Goal: Information Seeking & Learning: Learn about a topic

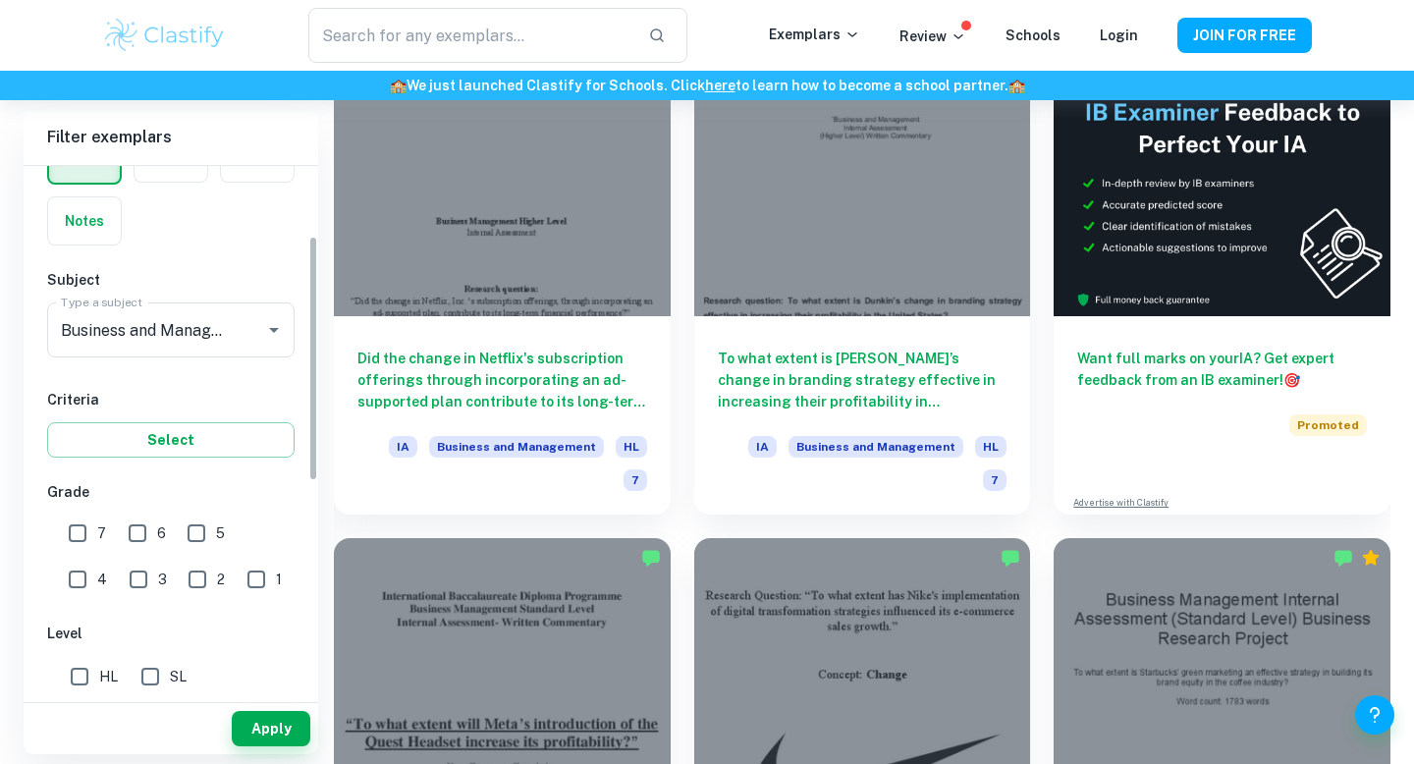
scroll to position [159, 0]
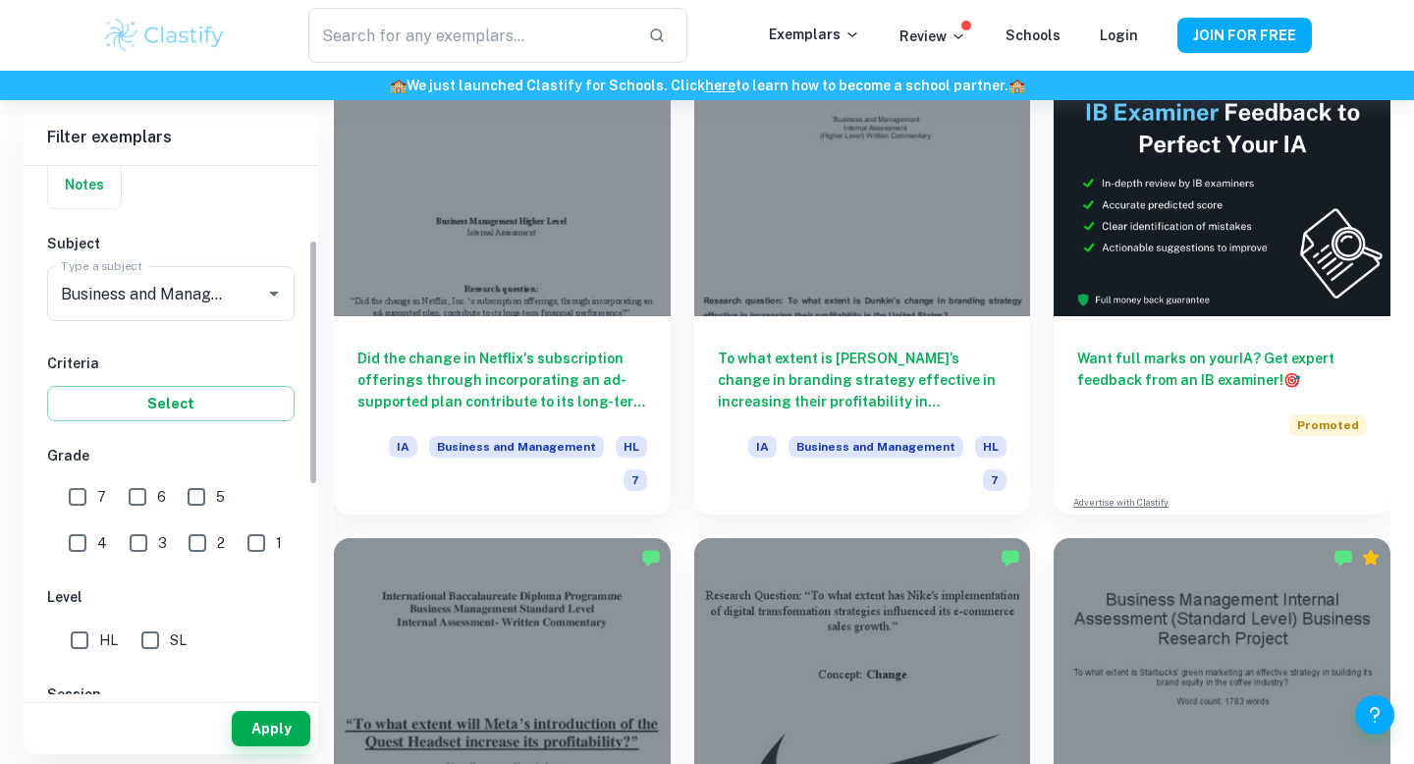
click at [132, 493] on input "6" at bounding box center [137, 496] width 39 height 39
checkbox input "true"
click at [105, 631] on span "HL" at bounding box center [108, 640] width 19 height 22
click at [99, 631] on input "HL" at bounding box center [79, 639] width 39 height 39
checkbox input "true"
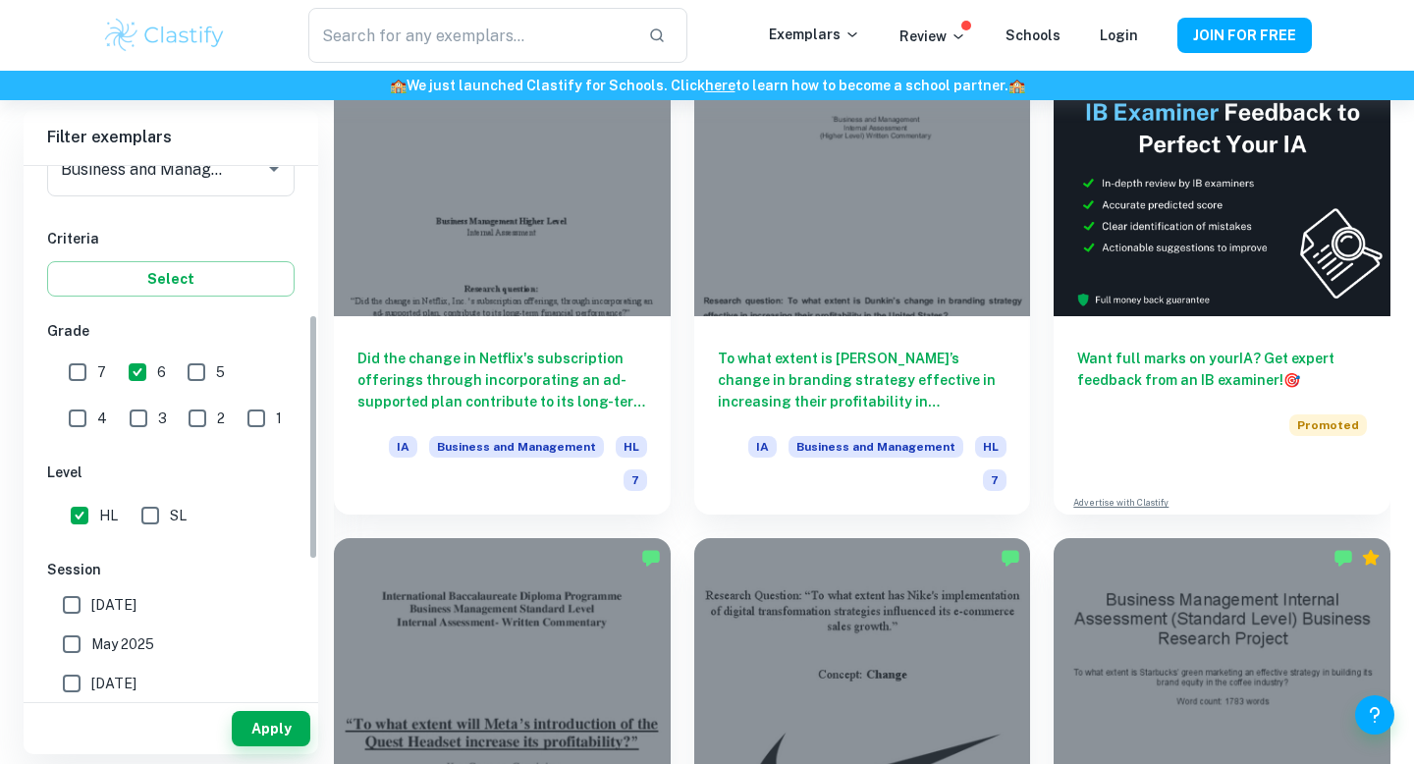
scroll to position [325, 0]
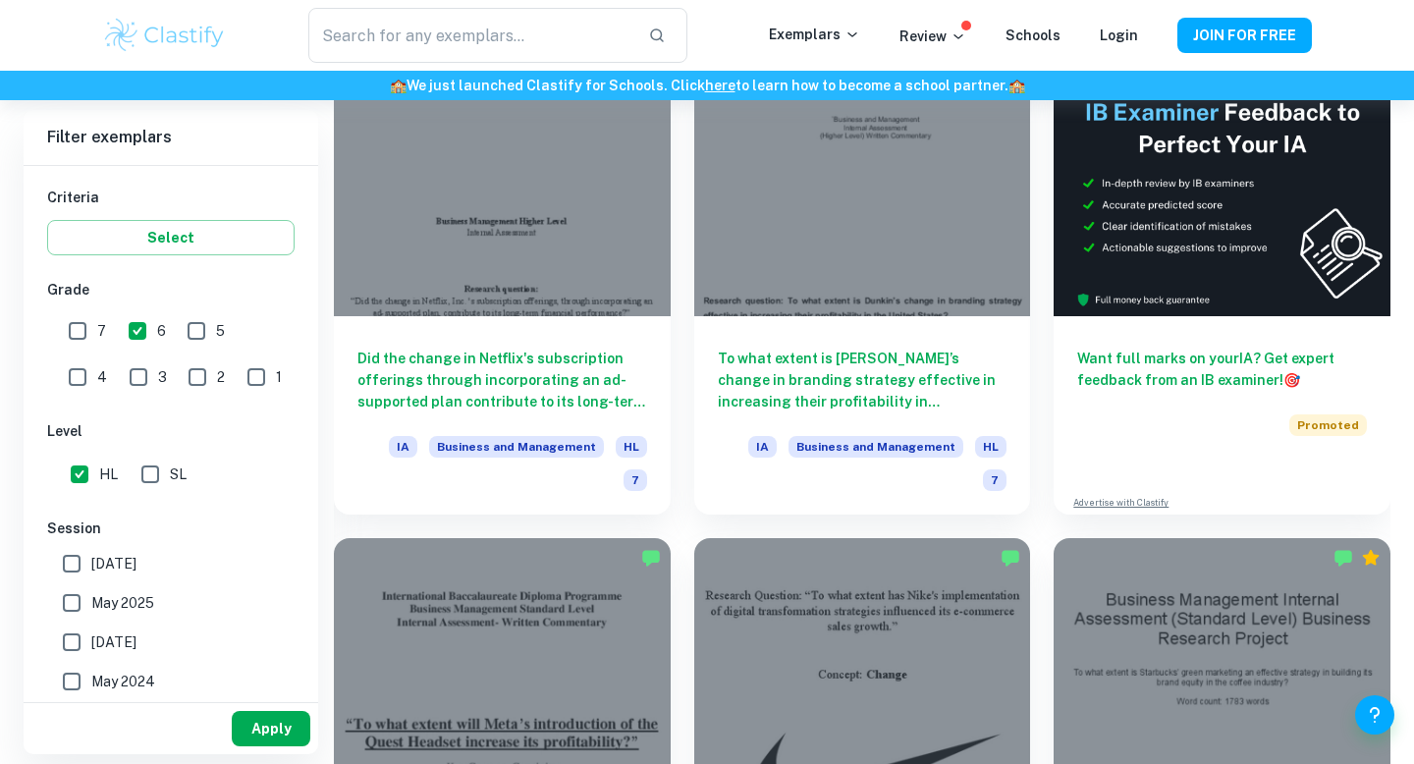
click at [244, 724] on button "Apply" at bounding box center [271, 728] width 79 height 35
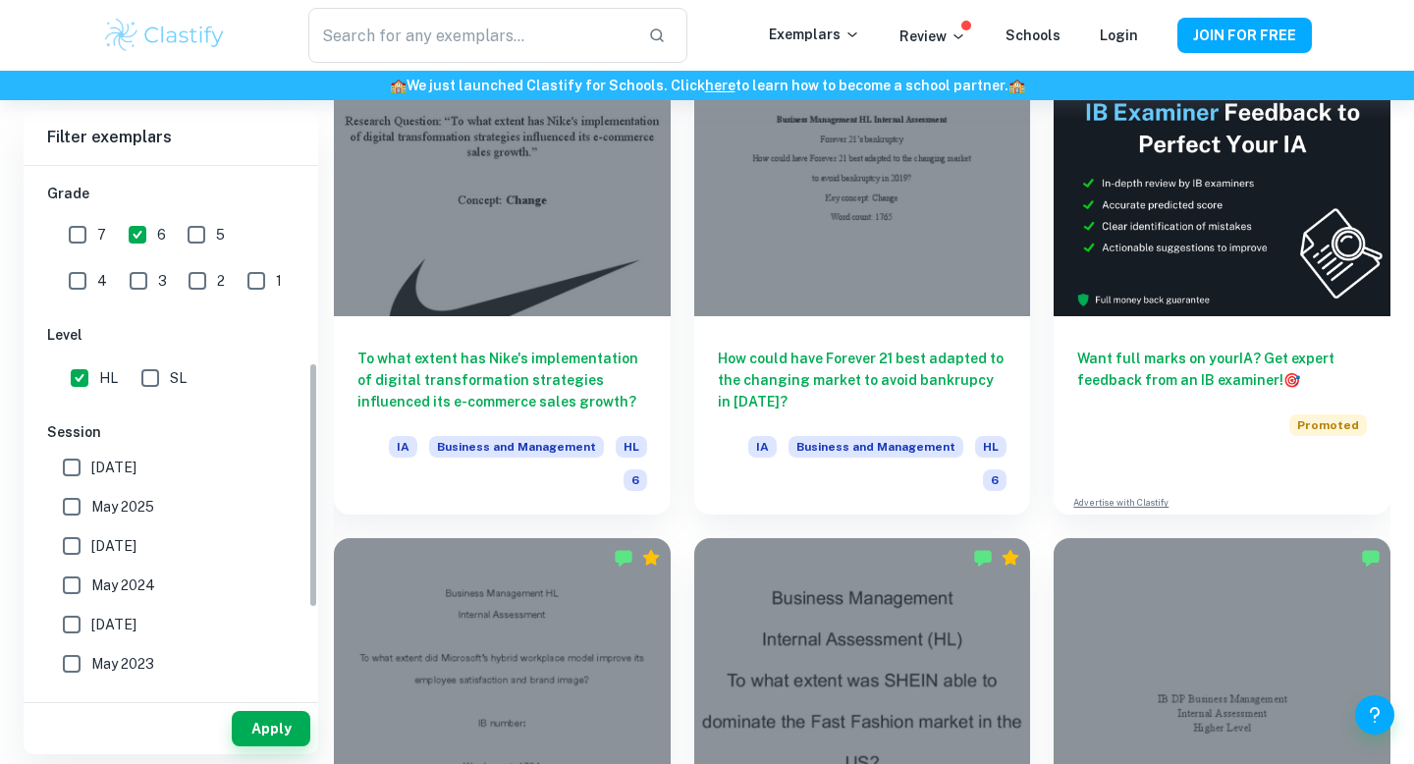
scroll to position [423, 0]
click at [106, 510] on span "May 2025" at bounding box center [122, 505] width 63 height 22
click at [91, 510] on input "May 2025" at bounding box center [71, 504] width 39 height 39
checkbox input "true"
click at [265, 712] on button "Apply" at bounding box center [271, 728] width 79 height 35
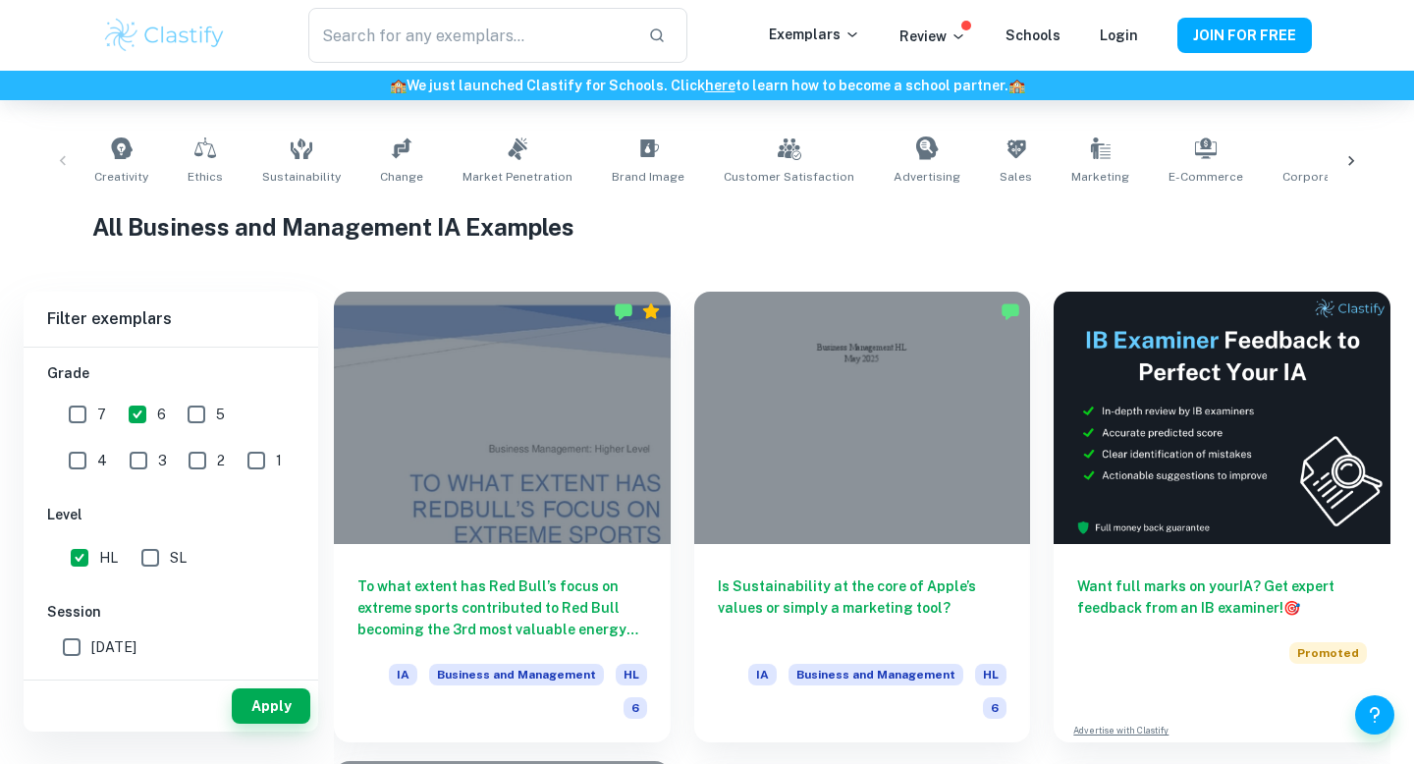
scroll to position [373, 0]
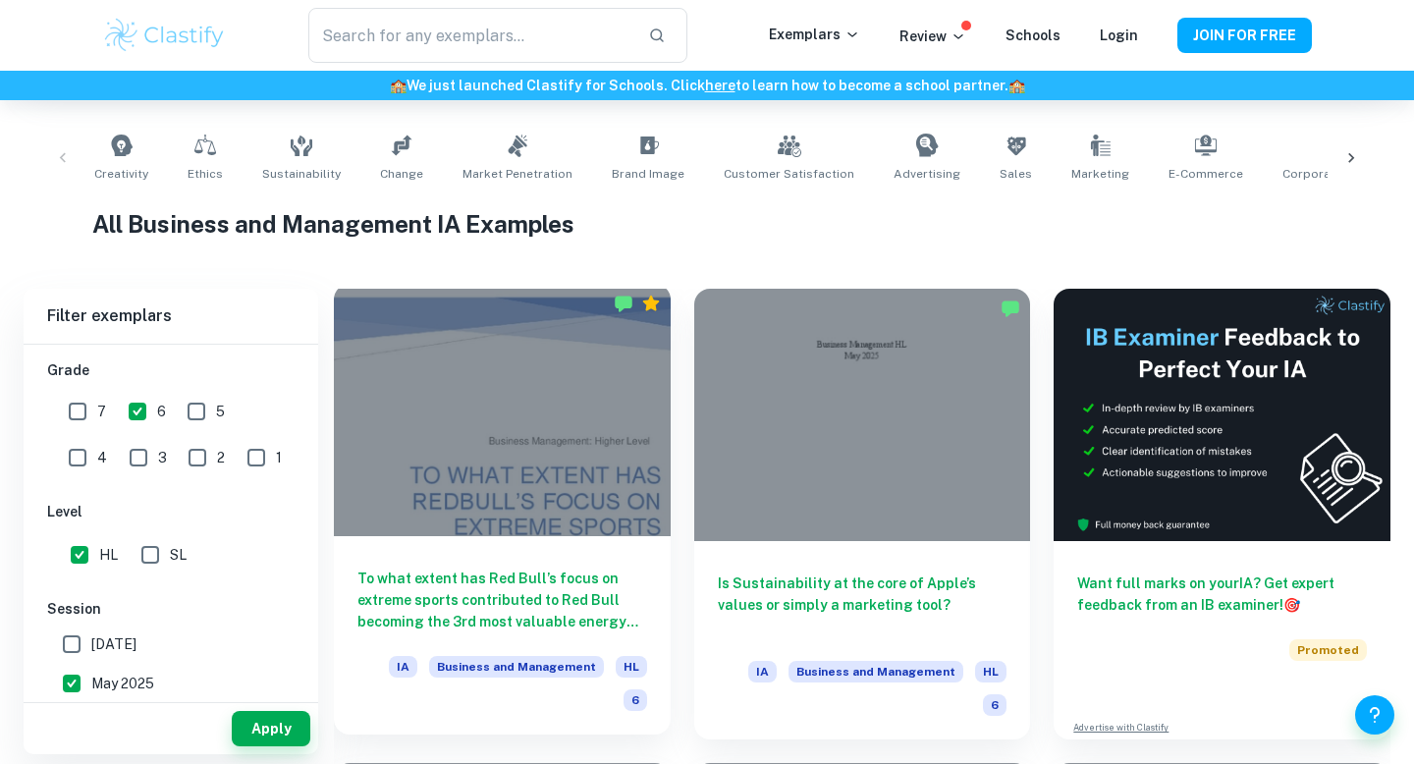
click at [596, 568] on h6 "To what extent has Red Bull’s focus on extreme sports contributed to Red Bull b…" at bounding box center [502, 599] width 290 height 65
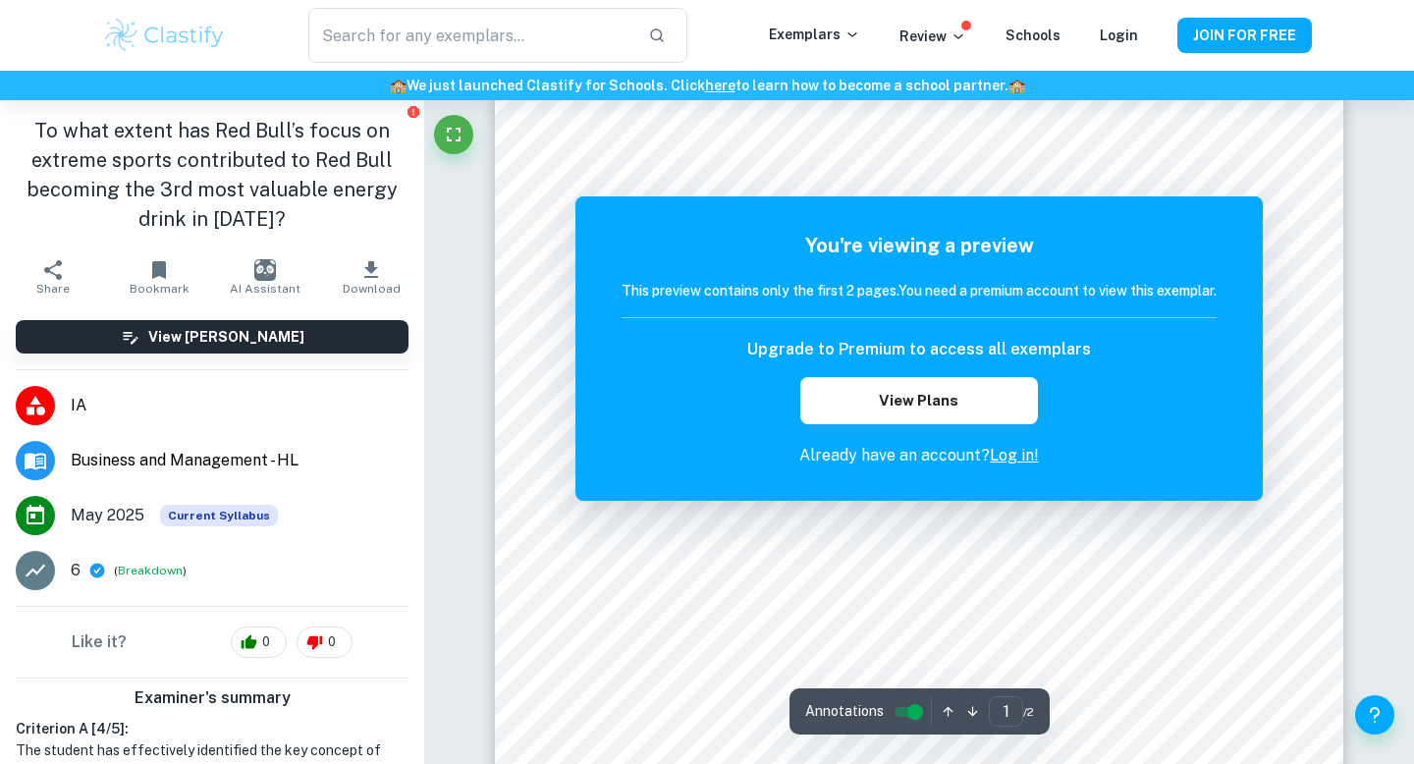
scroll to position [46, 0]
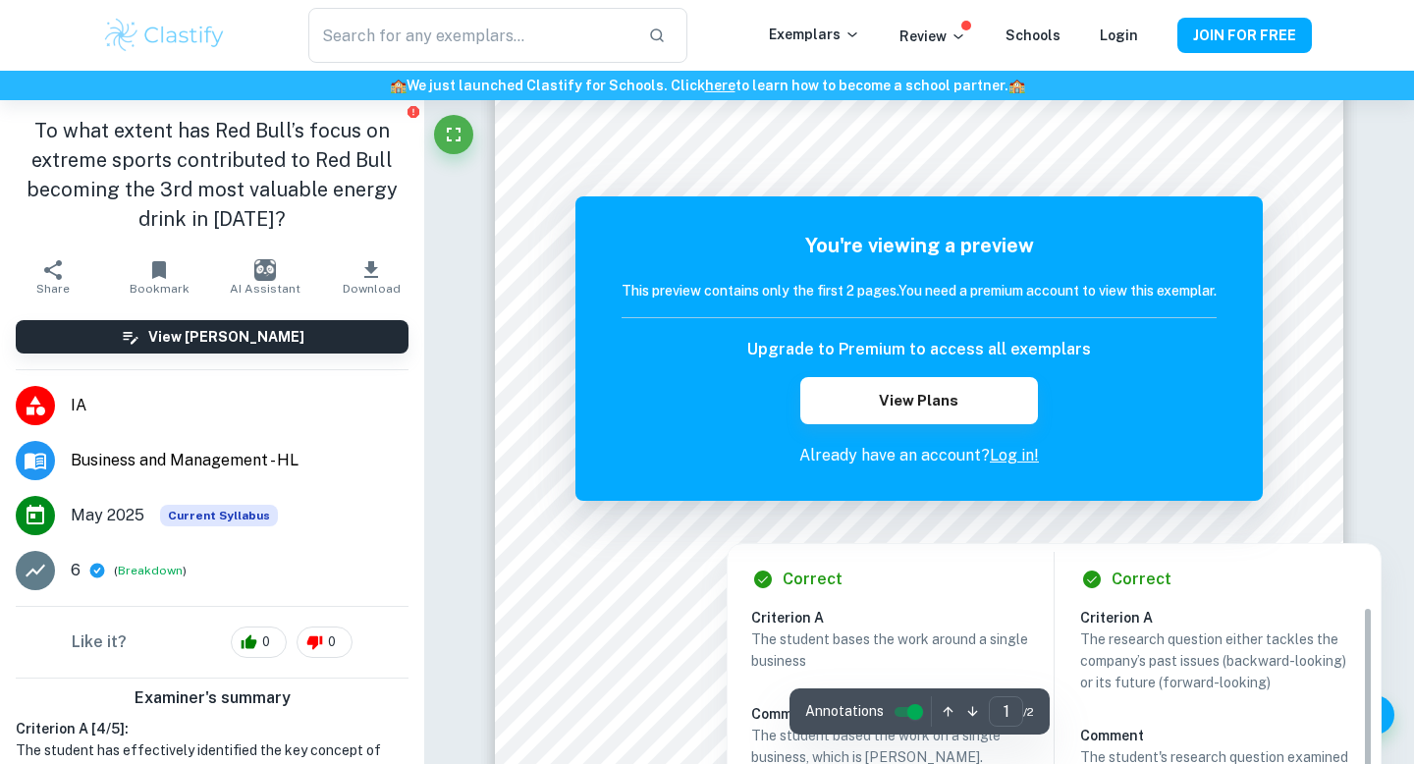
click at [898, 525] on div at bounding box center [865, 512] width 258 height 51
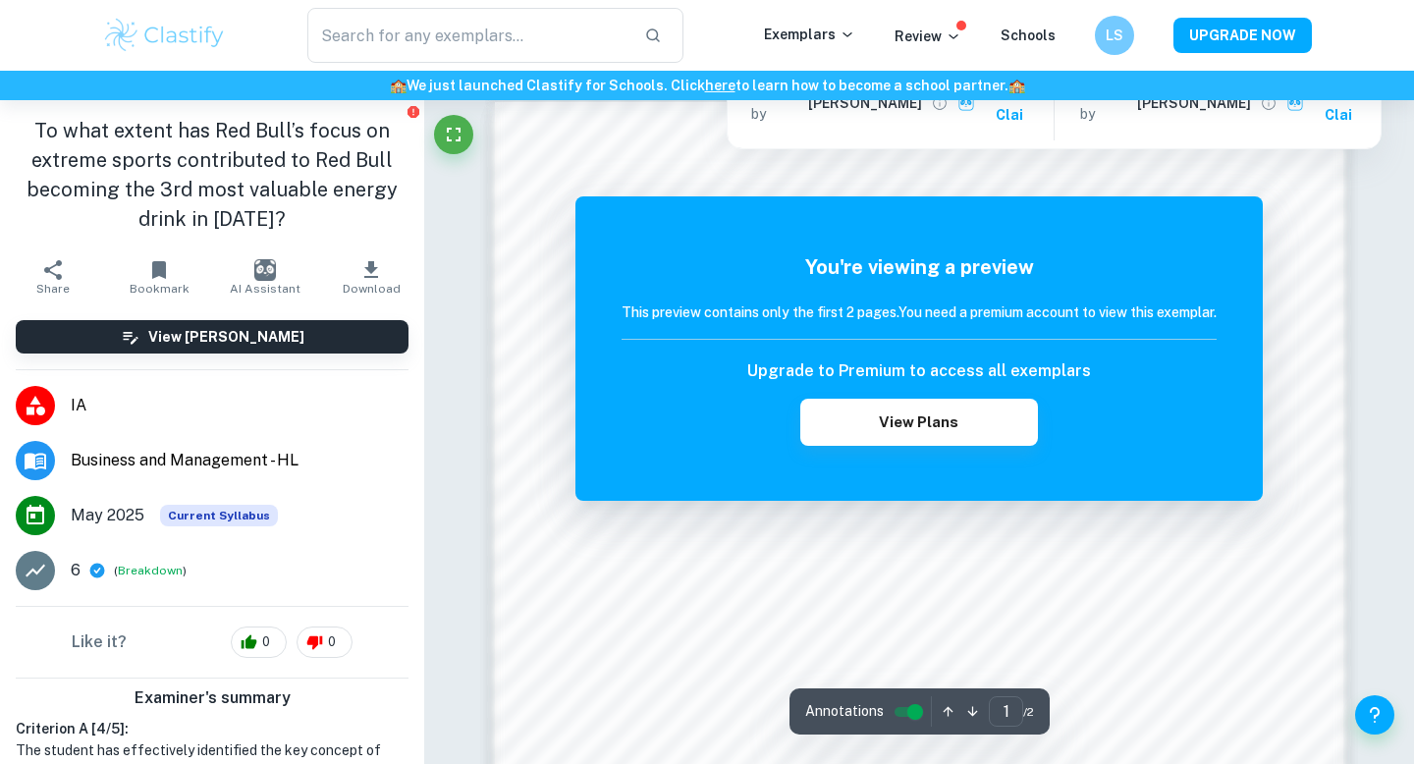
scroll to position [1218, 0]
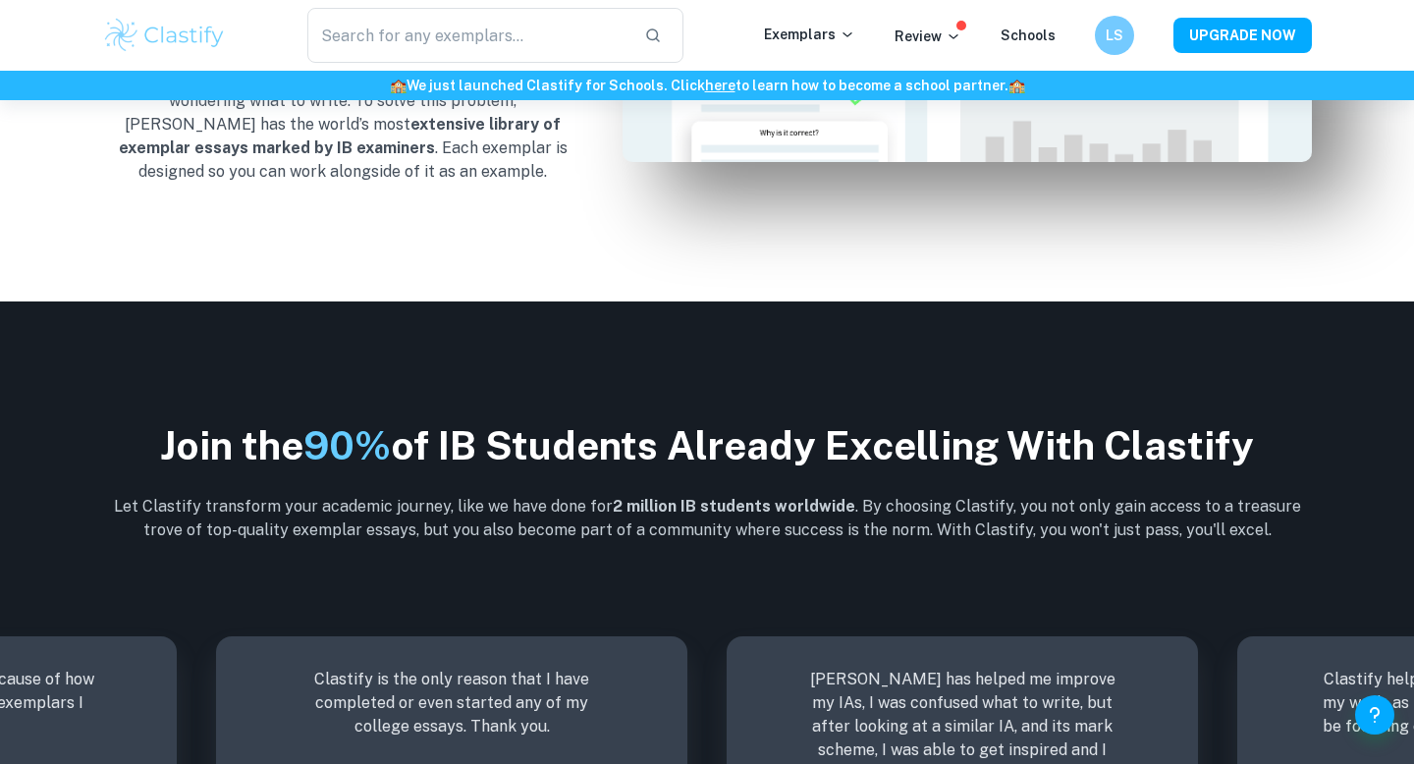
scroll to position [2163, 0]
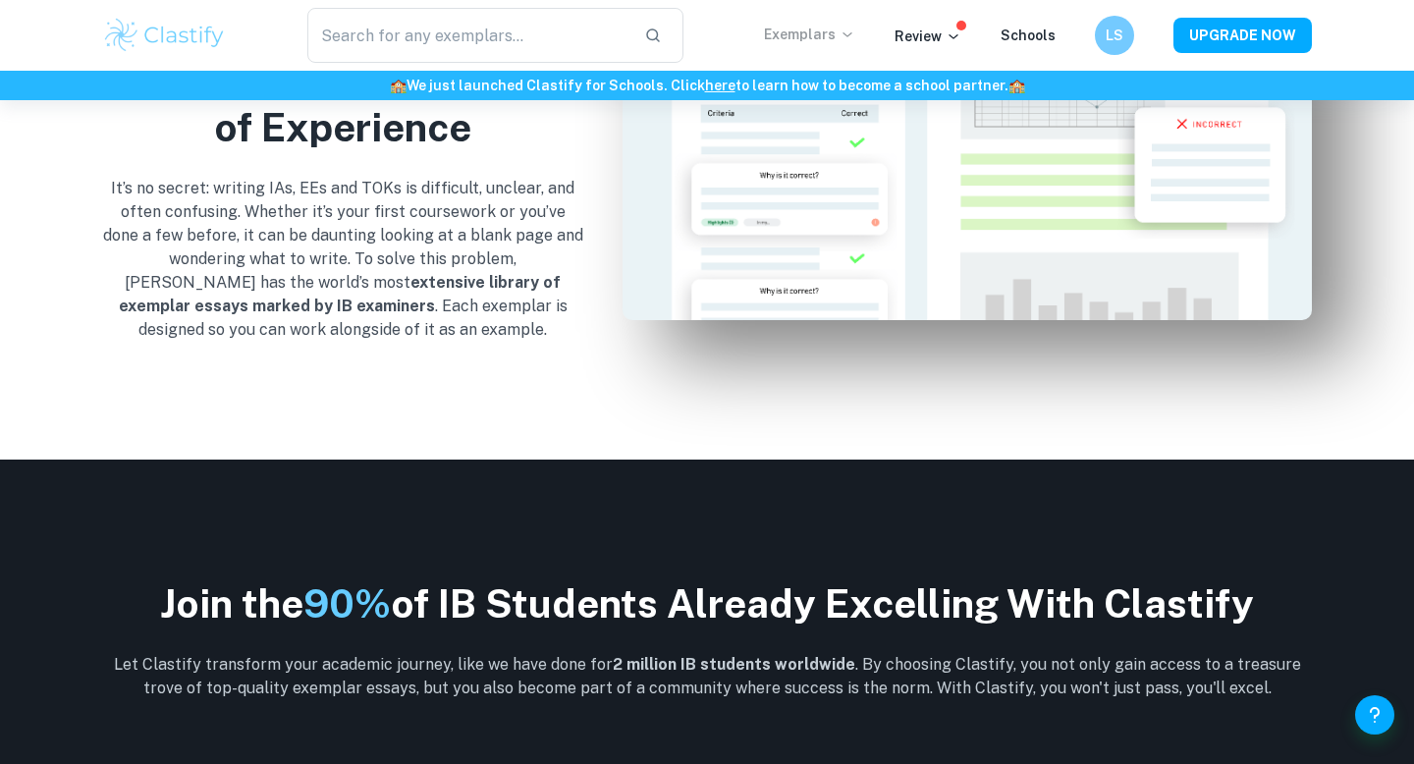
click at [847, 42] on p "Exemplars" at bounding box center [809, 35] width 91 height 22
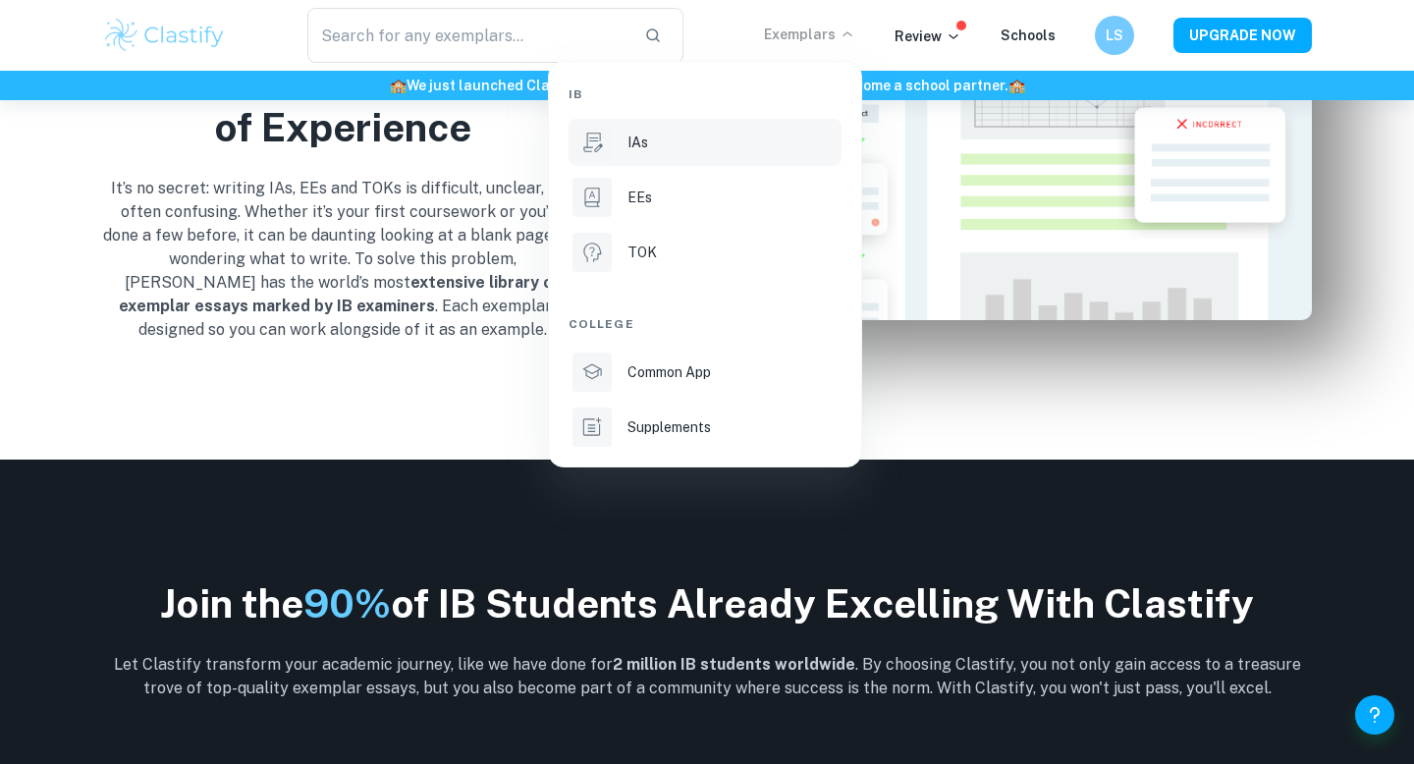
click at [747, 161] on li "IAs" at bounding box center [704, 142] width 273 height 47
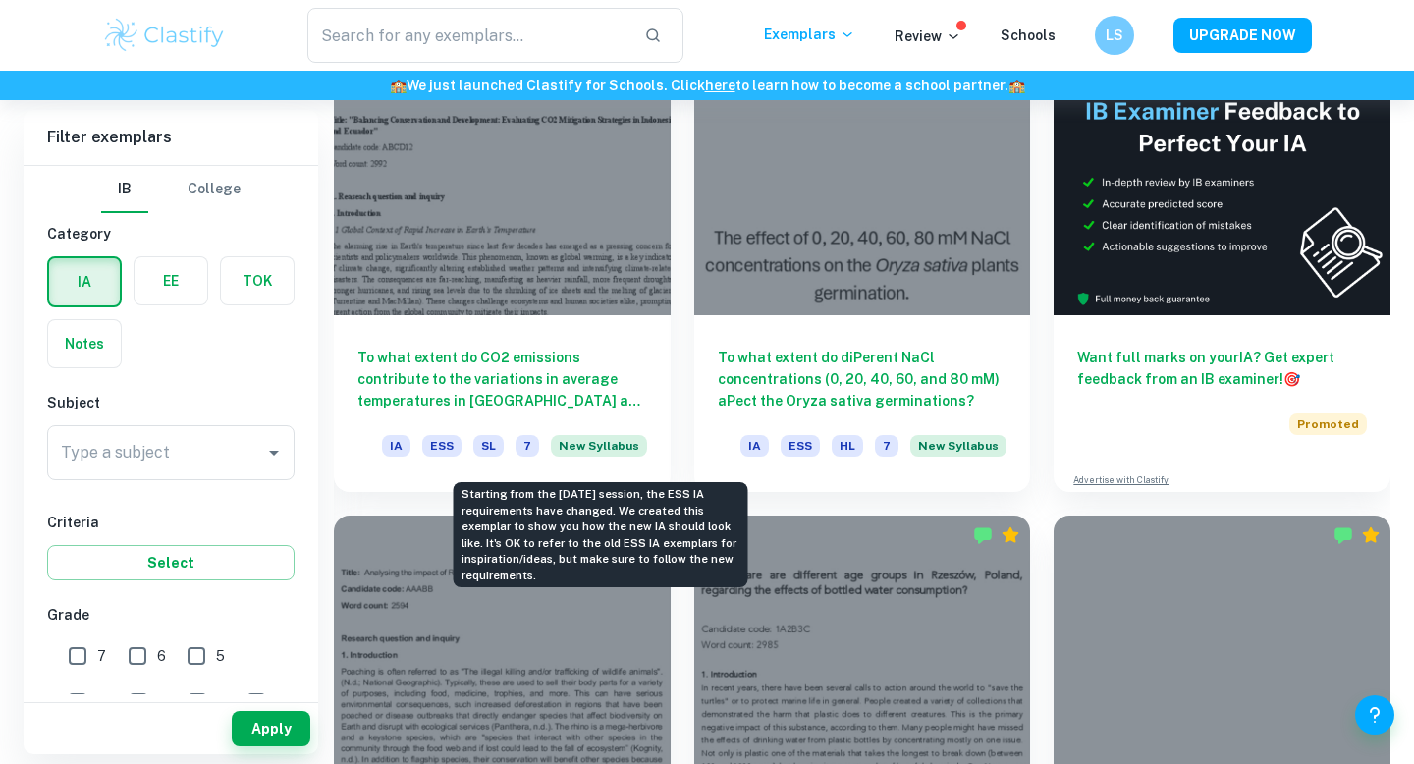
scroll to position [601, 0]
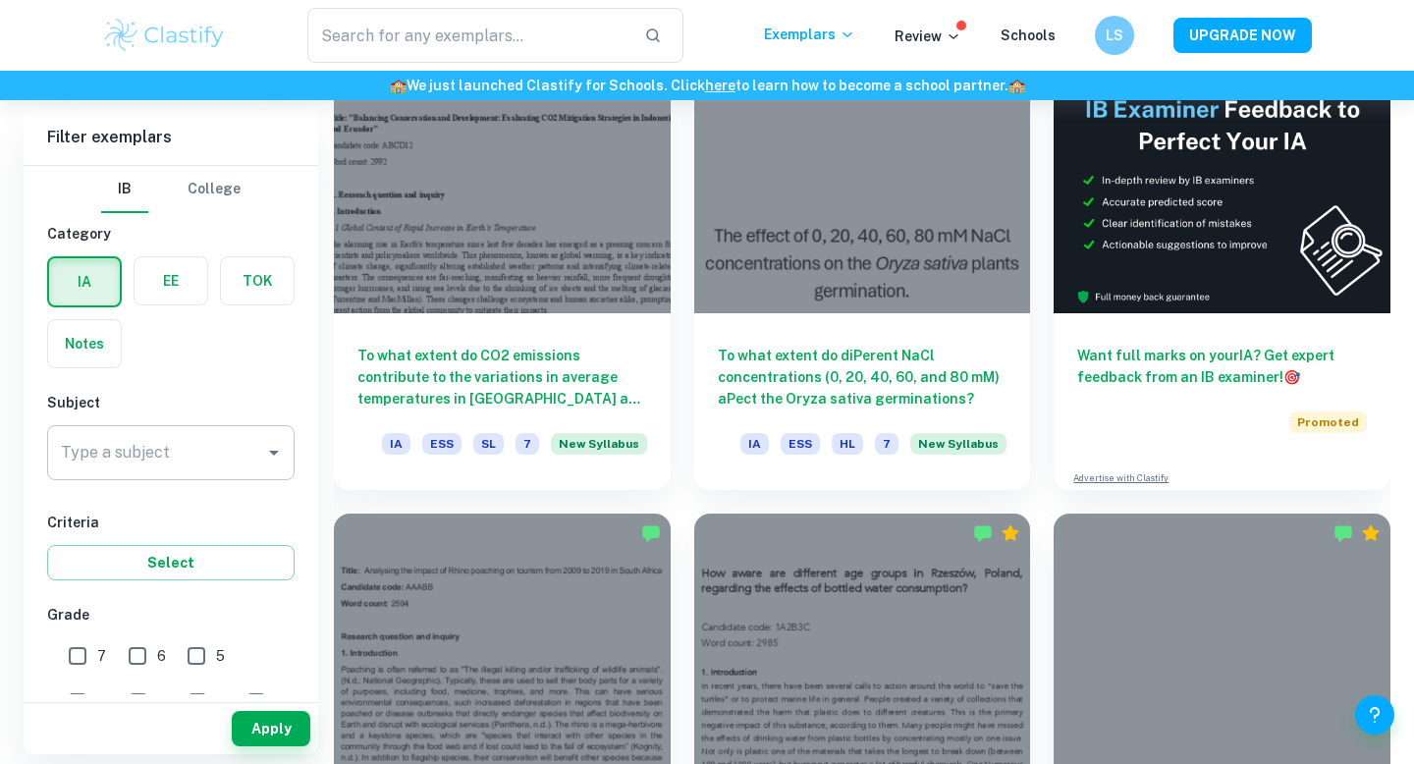
click at [209, 473] on div "Type a subject" at bounding box center [170, 452] width 247 height 55
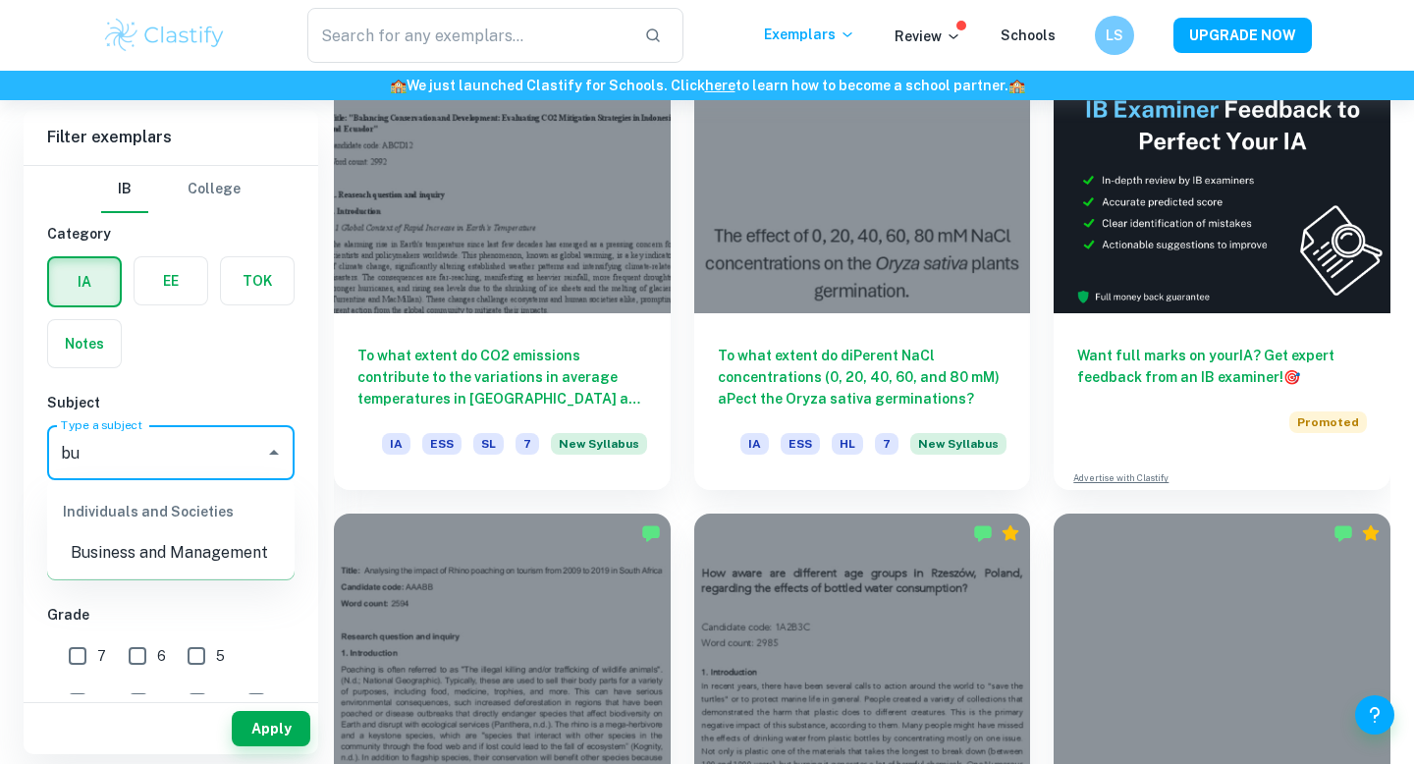
click at [192, 545] on li "Business and Management" at bounding box center [170, 552] width 247 height 35
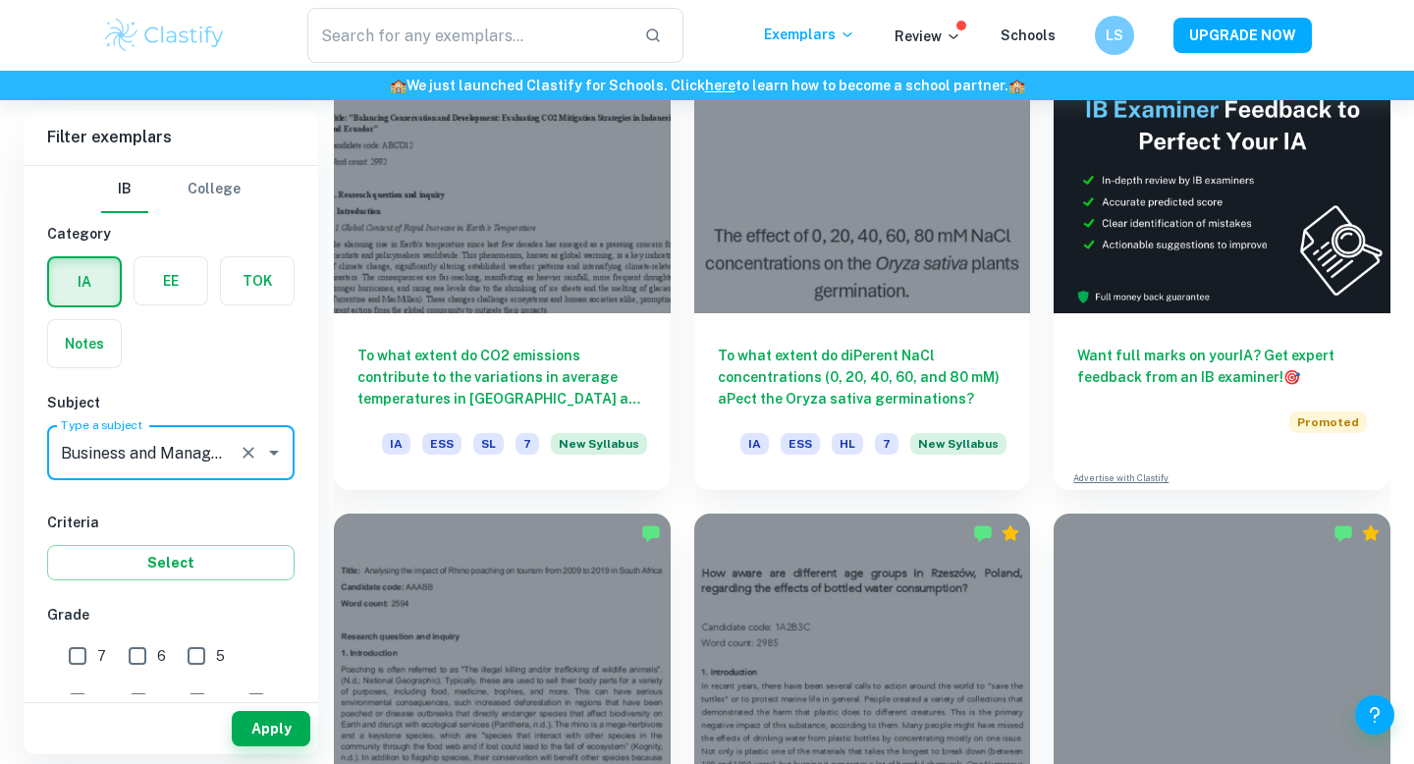
type input "Business and Management"
click at [118, 650] on input "6" at bounding box center [137, 655] width 39 height 39
checkbox input "true"
click at [78, 654] on input "7" at bounding box center [77, 655] width 39 height 39
checkbox input "true"
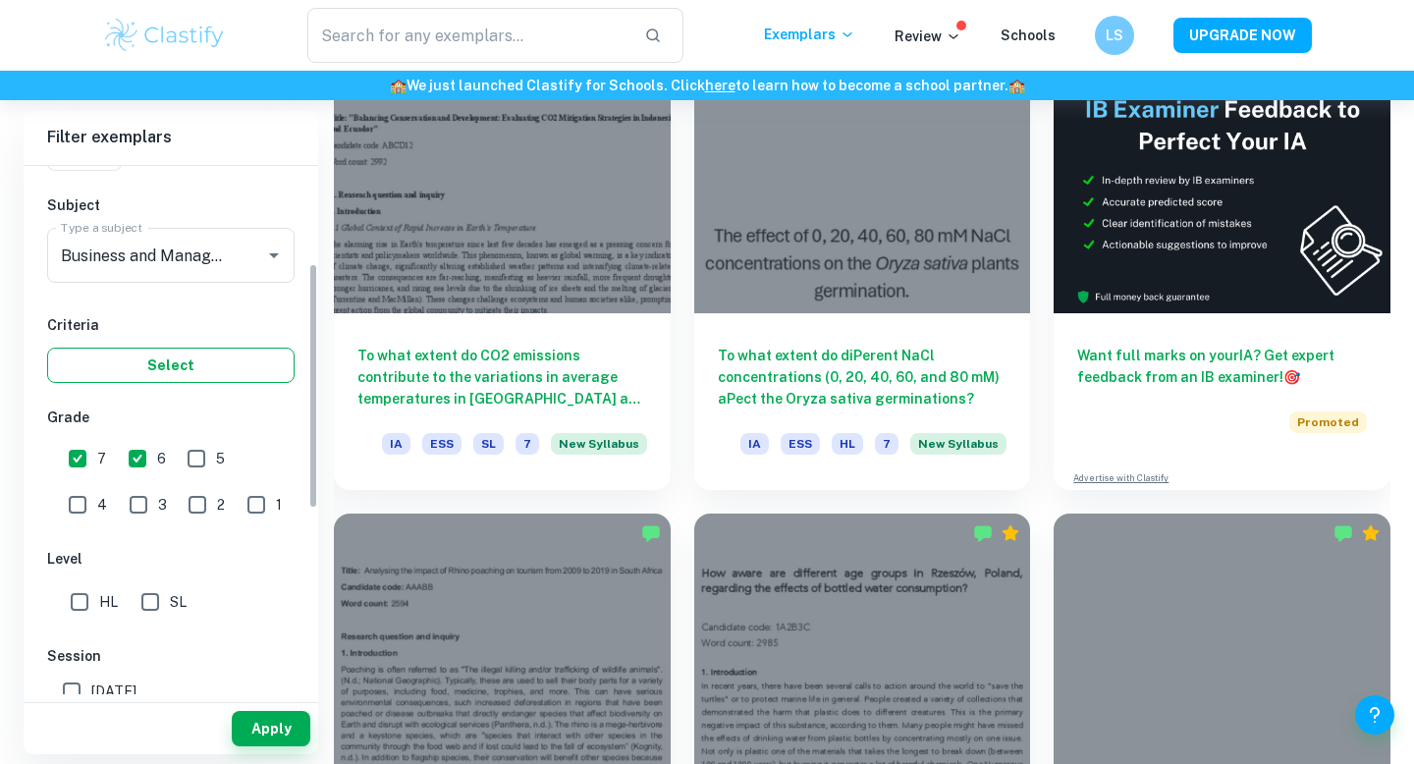
scroll to position [234, 0]
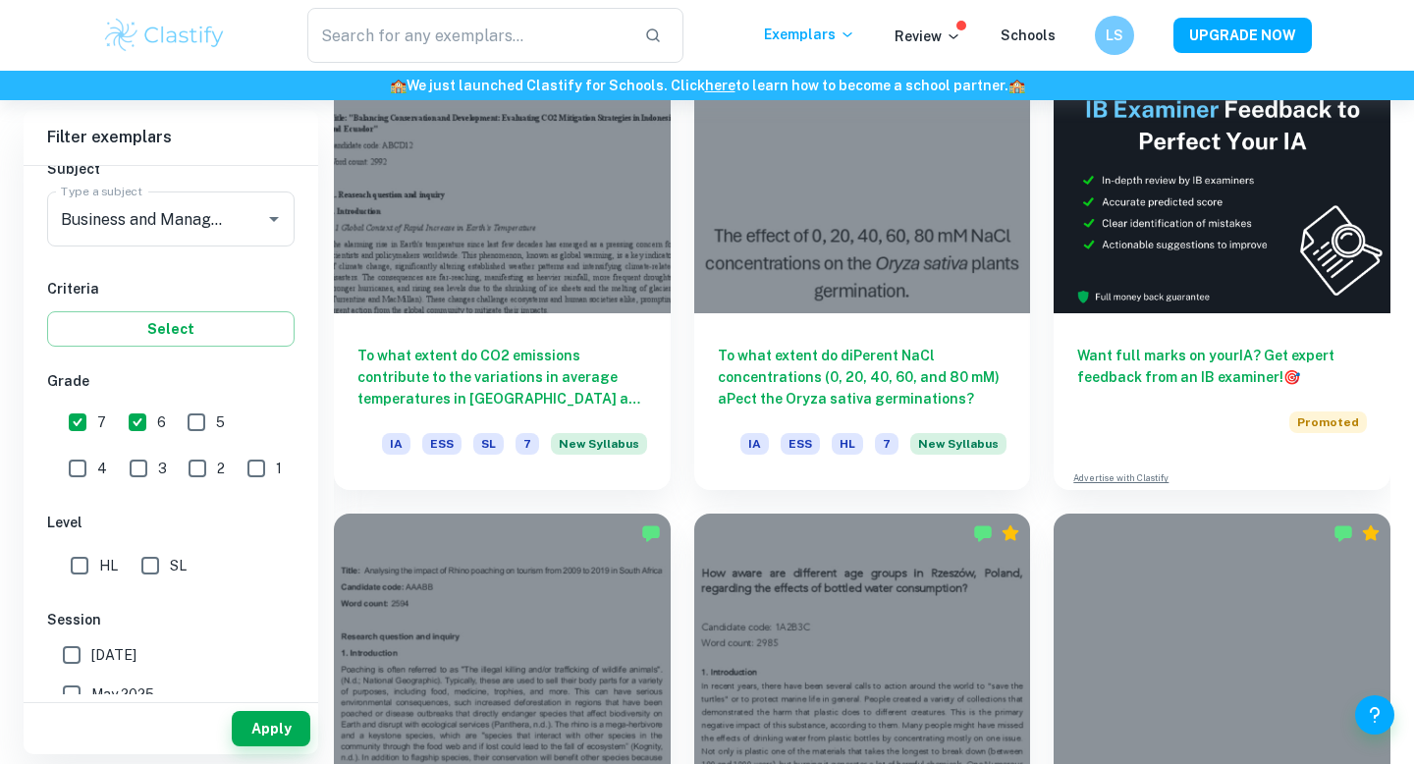
click at [78, 573] on input "HL" at bounding box center [79, 565] width 39 height 39
checkbox input "true"
click at [274, 742] on button "Apply" at bounding box center [271, 728] width 79 height 35
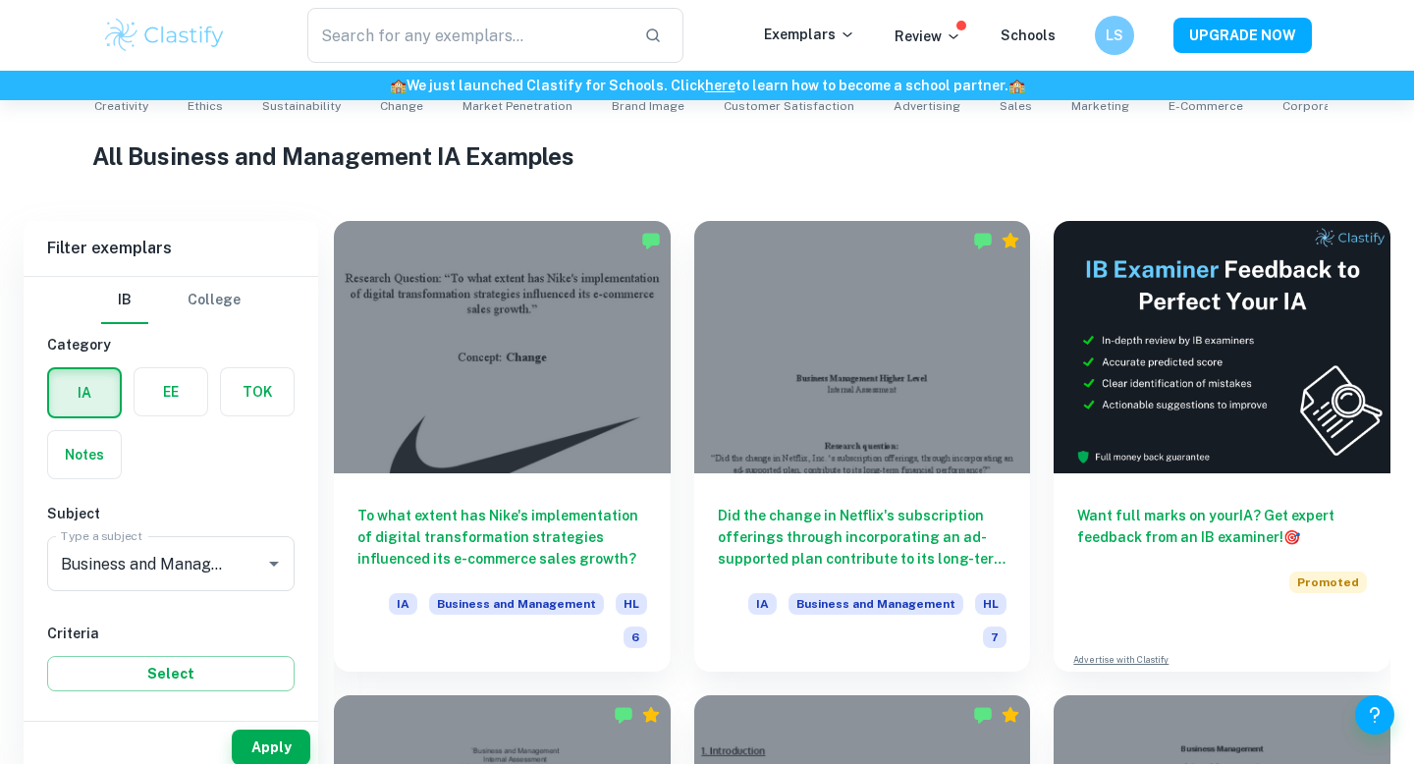
scroll to position [481, 0]
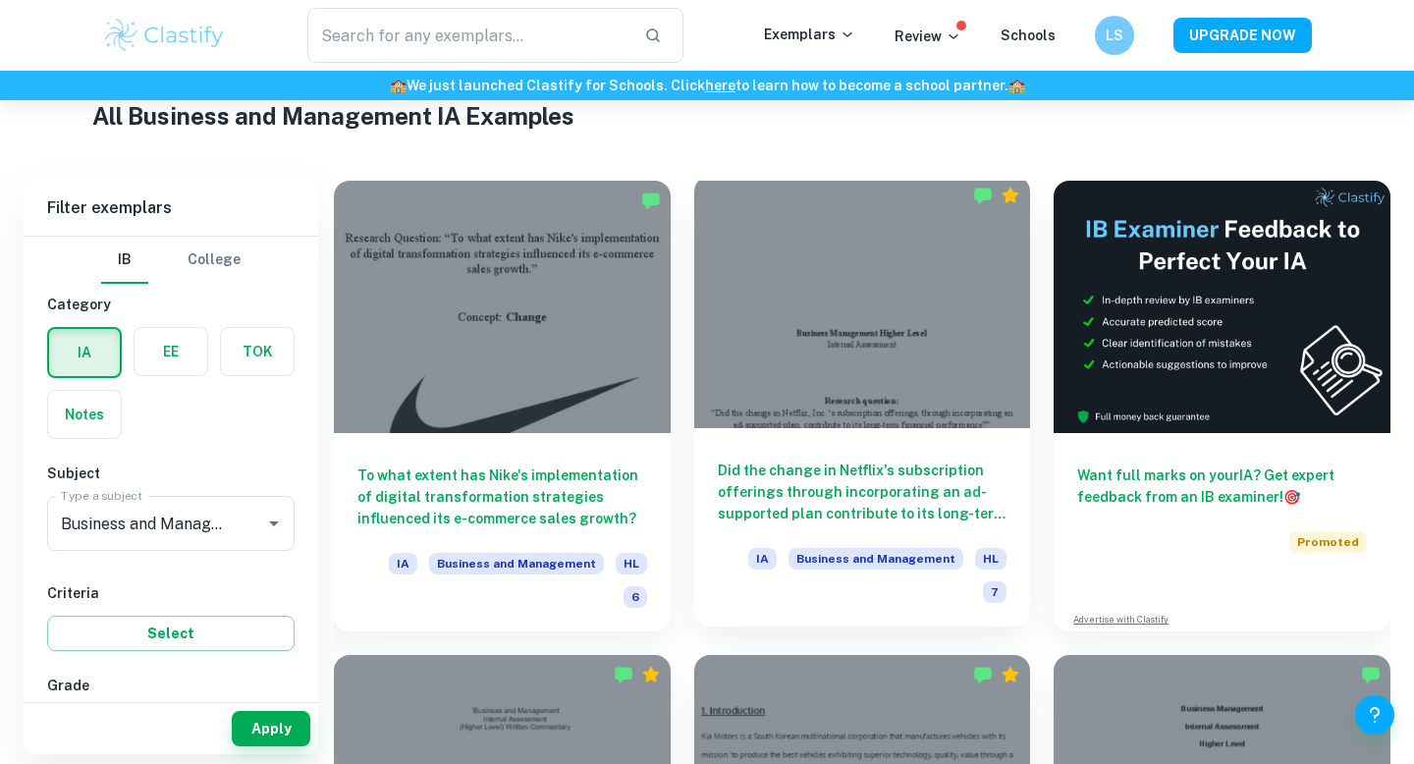
click at [796, 457] on div "Did the change in Netflix's subscription offerings through incorporating an ad-…" at bounding box center [862, 527] width 337 height 198
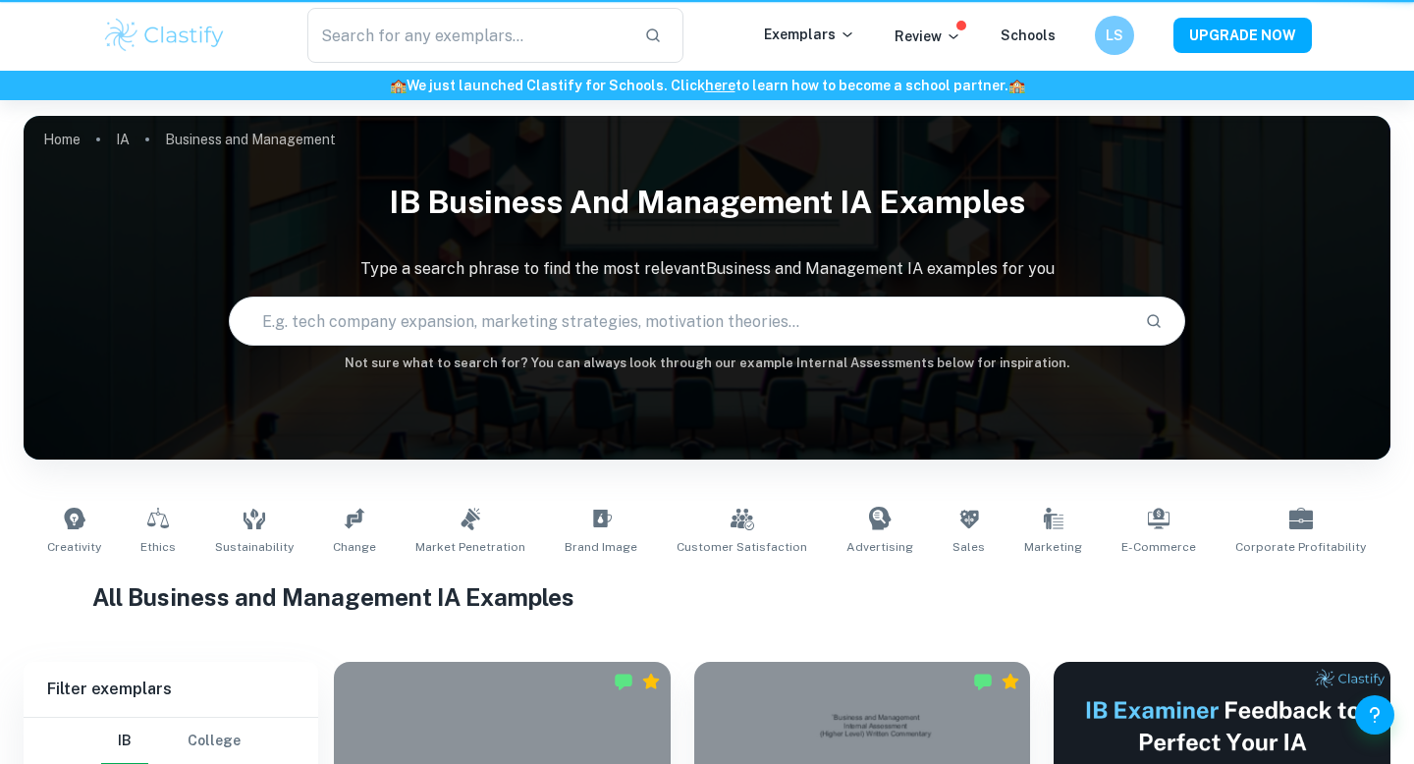
scroll to position [481, 0]
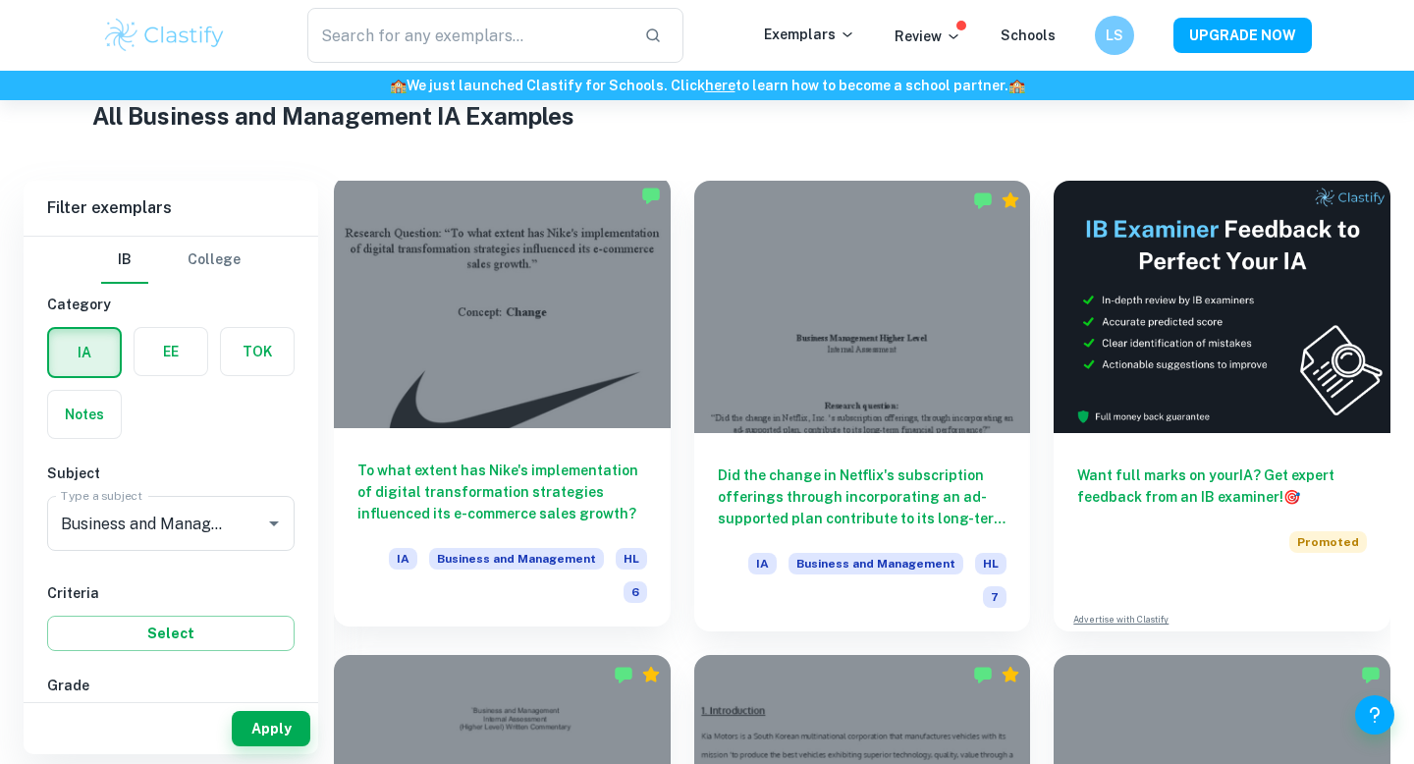
click at [570, 395] on div at bounding box center [502, 302] width 337 height 252
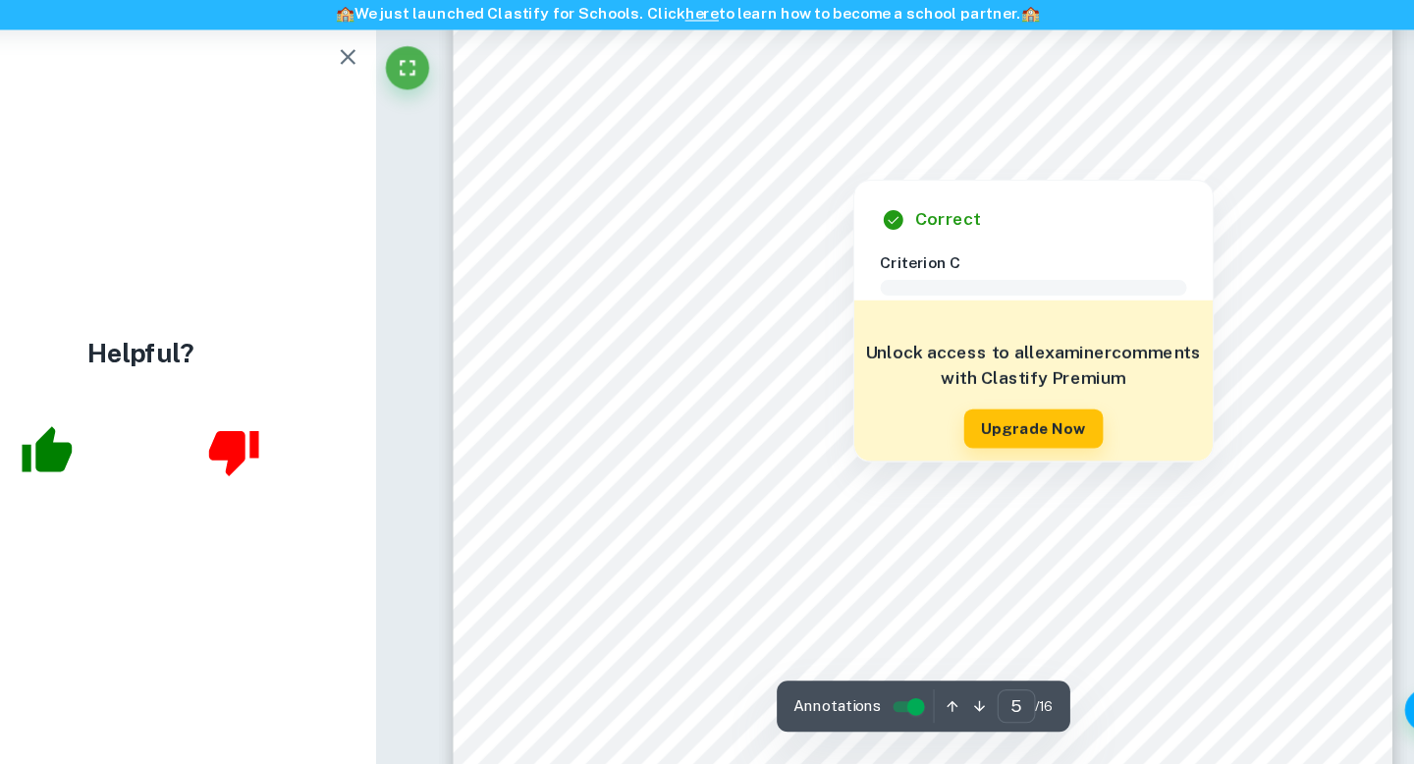
scroll to position [5024, 0]
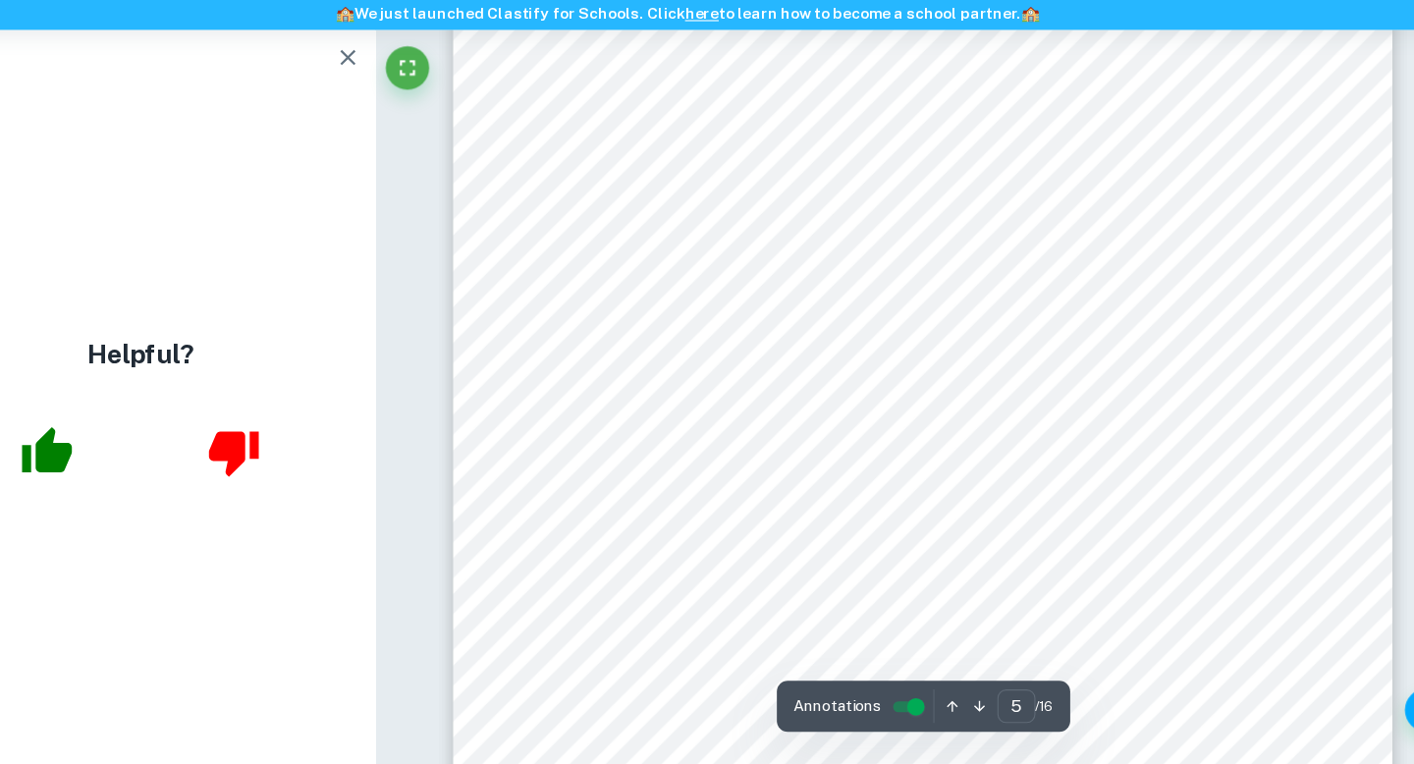
click at [119, 475] on icon "button" at bounding box center [127, 478] width 45 height 41
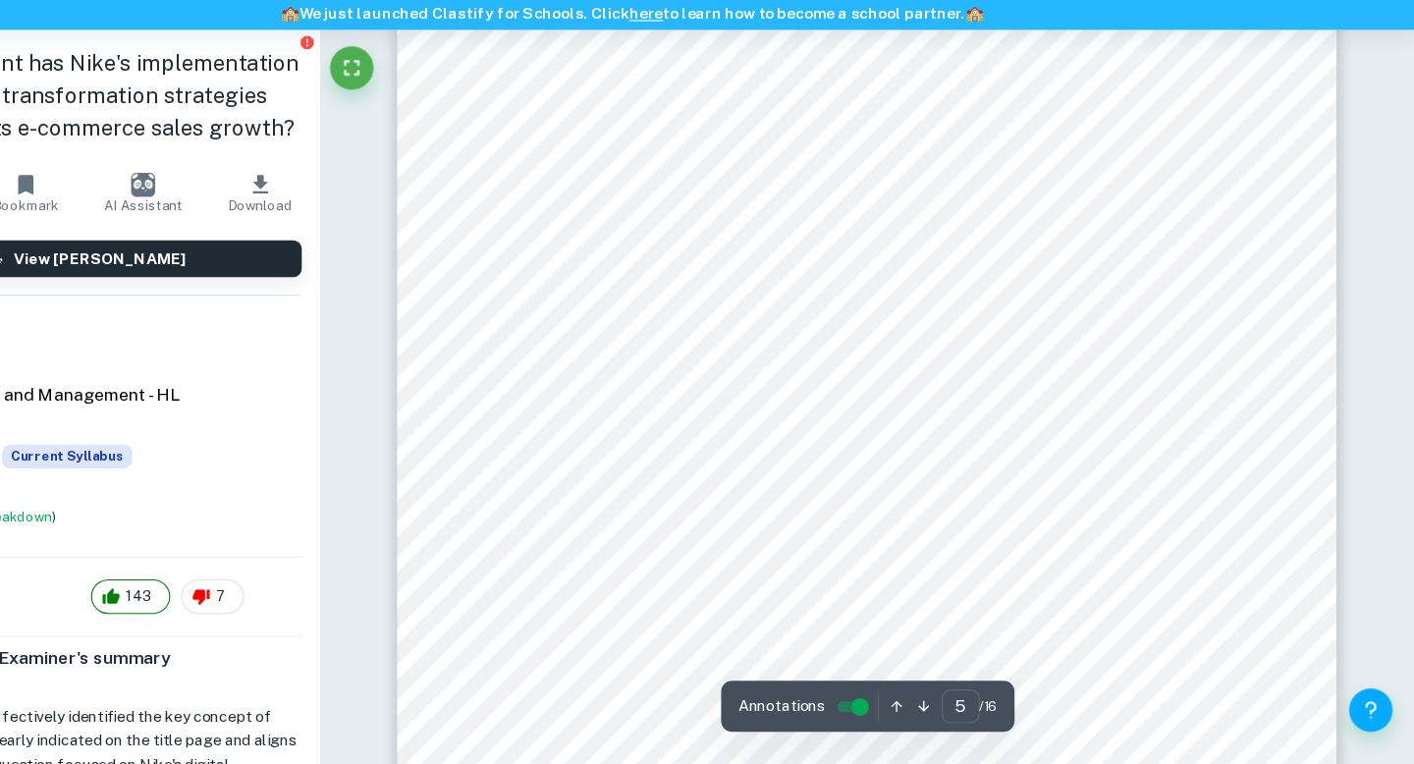
scroll to position [4959, 0]
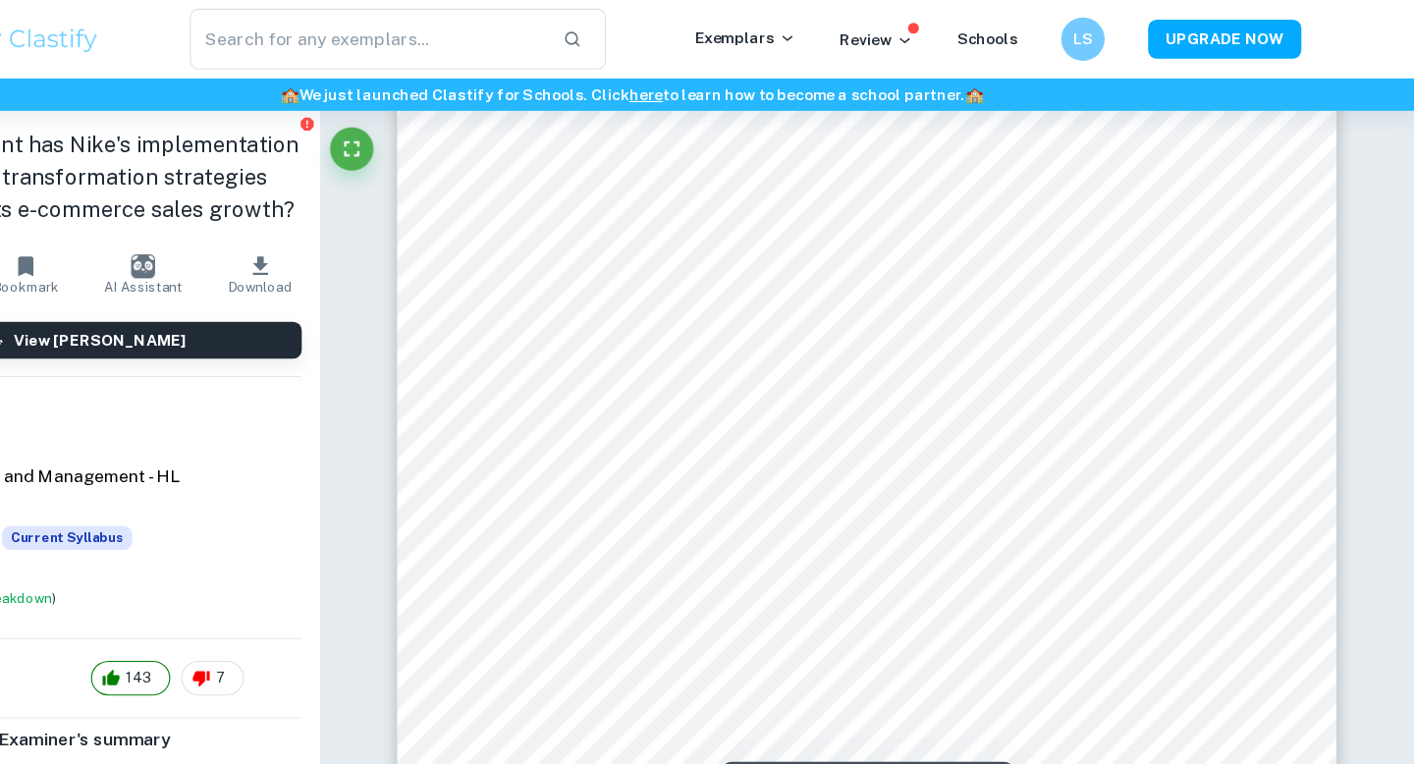
type input "1"
